Goal: Task Accomplishment & Management: Complete application form

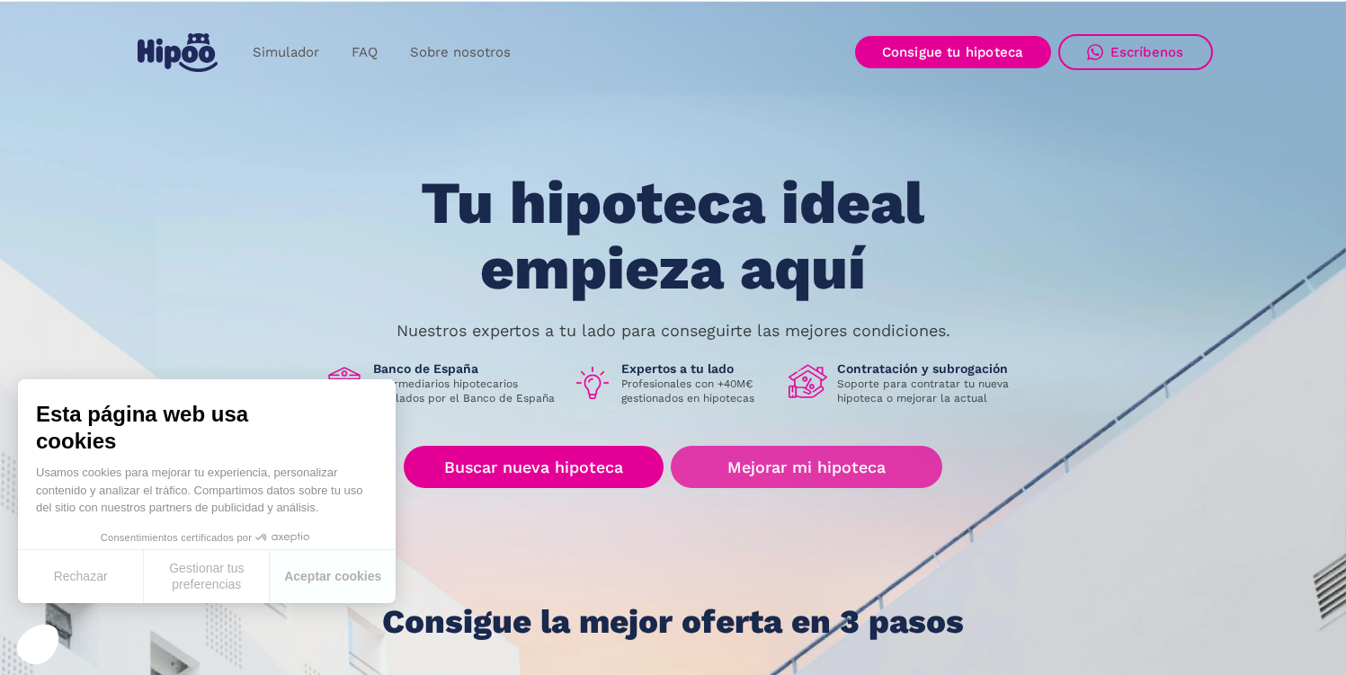
click at [742, 464] on link "Mejorar mi hipoteca" at bounding box center [806, 467] width 271 height 42
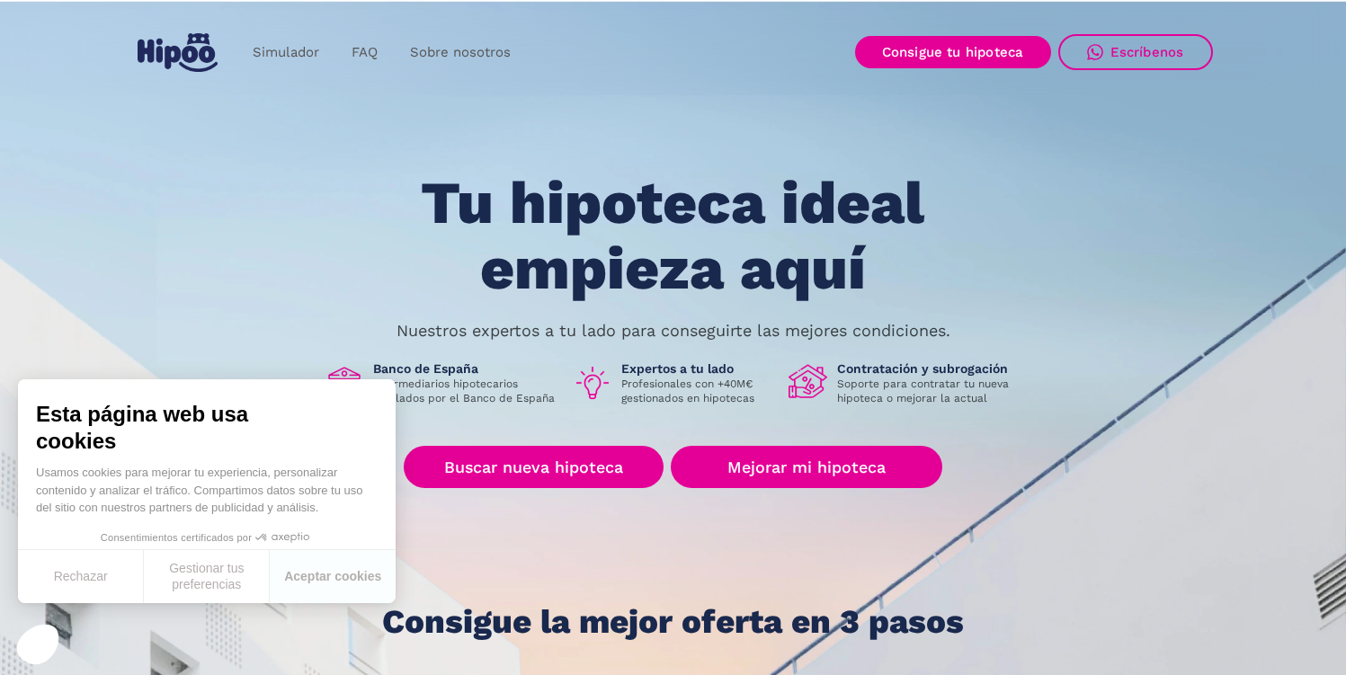
click at [90, 590] on button "Rechazar" at bounding box center [81, 576] width 126 height 53
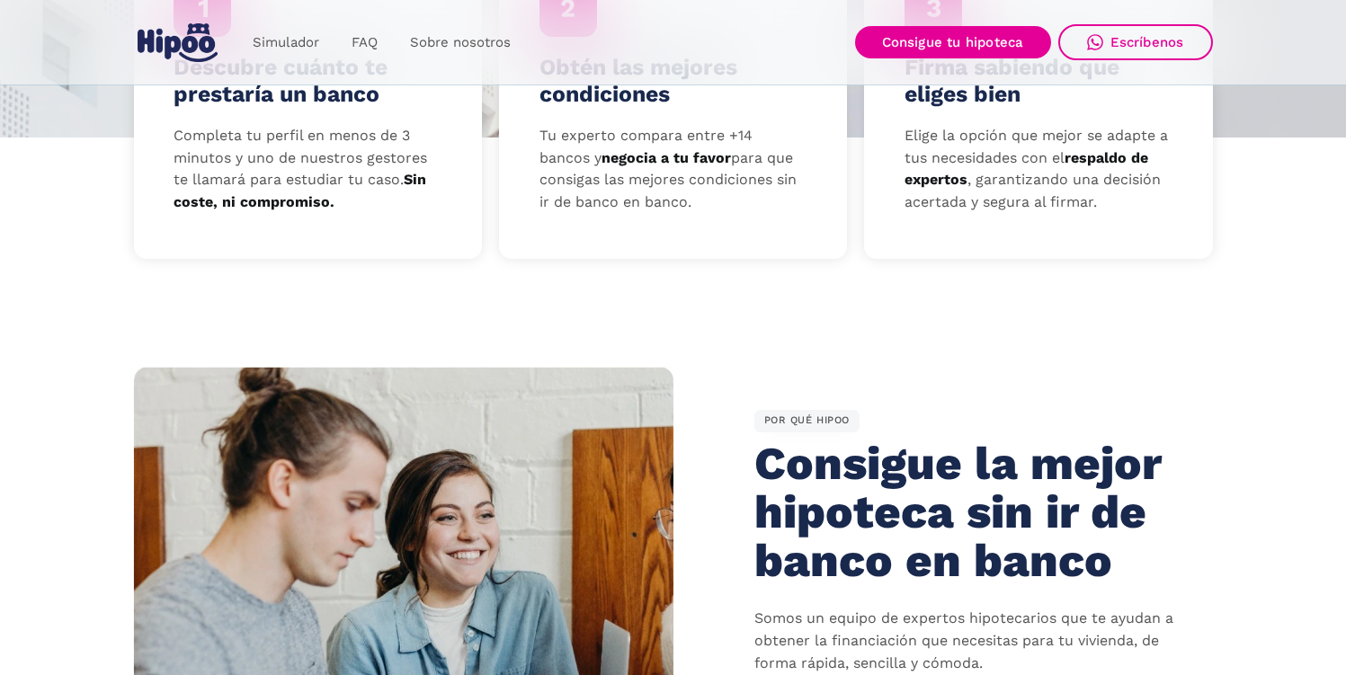
scroll to position [512, 0]
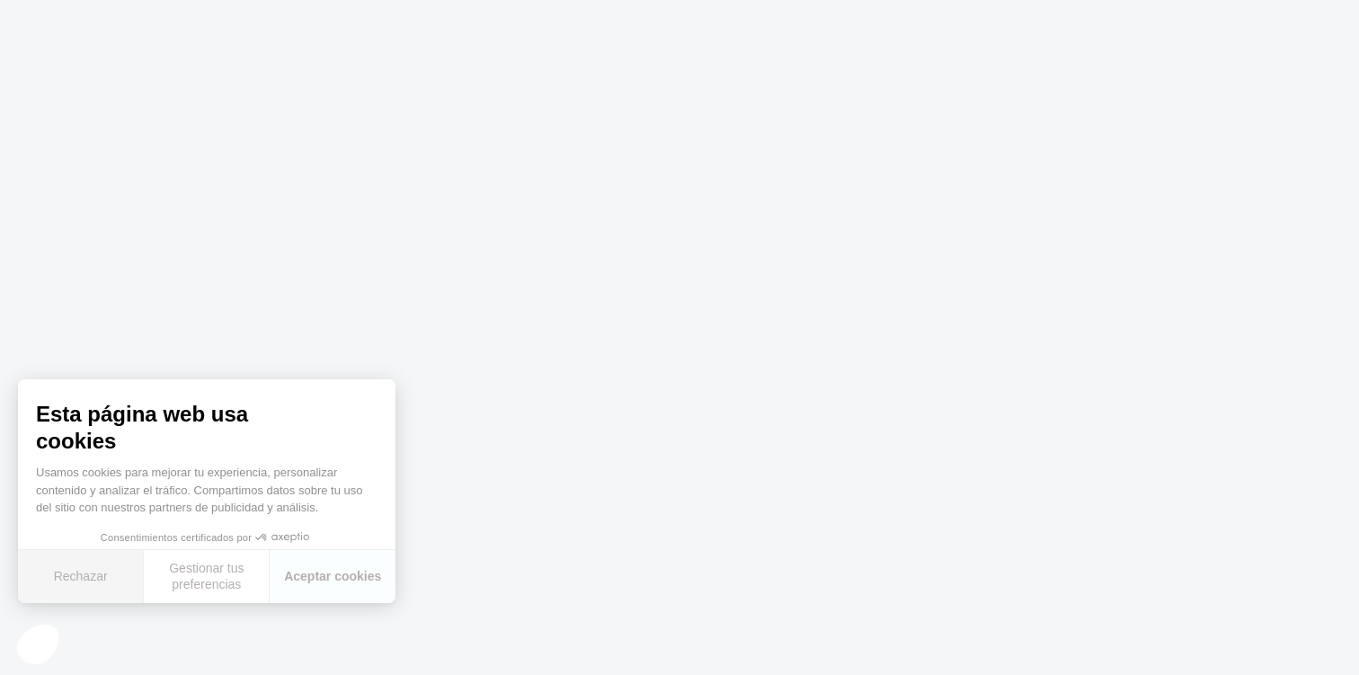
click at [96, 584] on button "Rechazar" at bounding box center [81, 576] width 126 height 53
